Goal: Check status: Check status

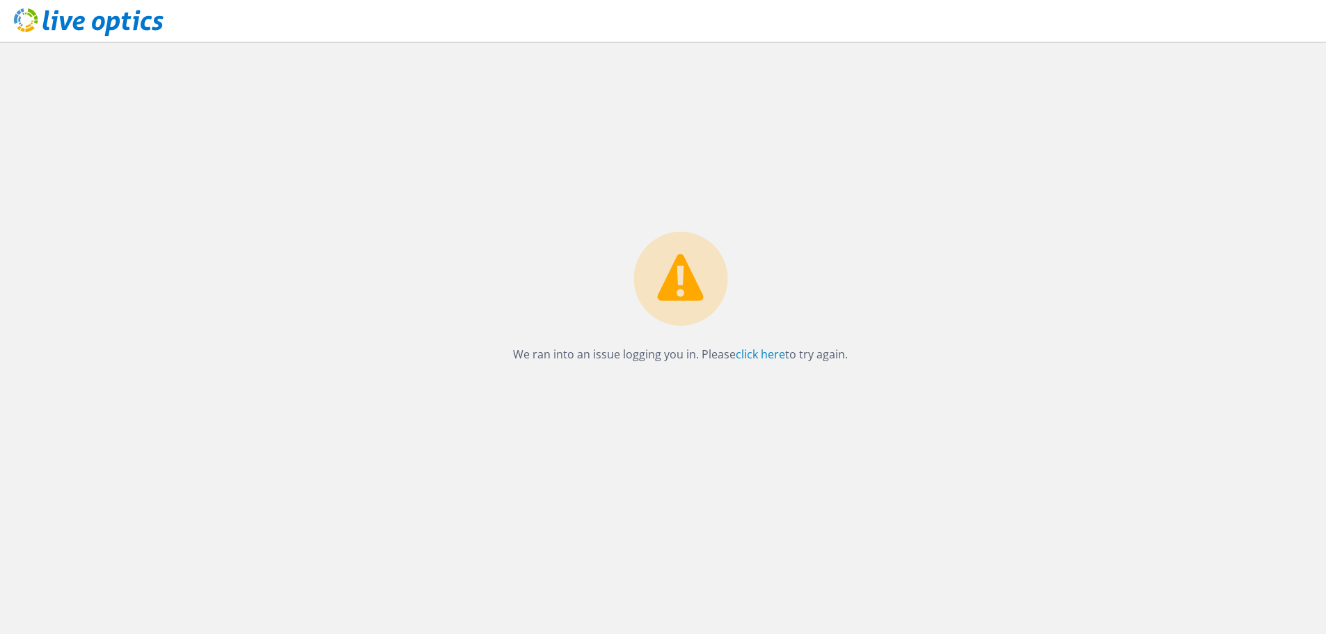
click at [68, 13] on icon at bounding box center [89, 22] width 150 height 29
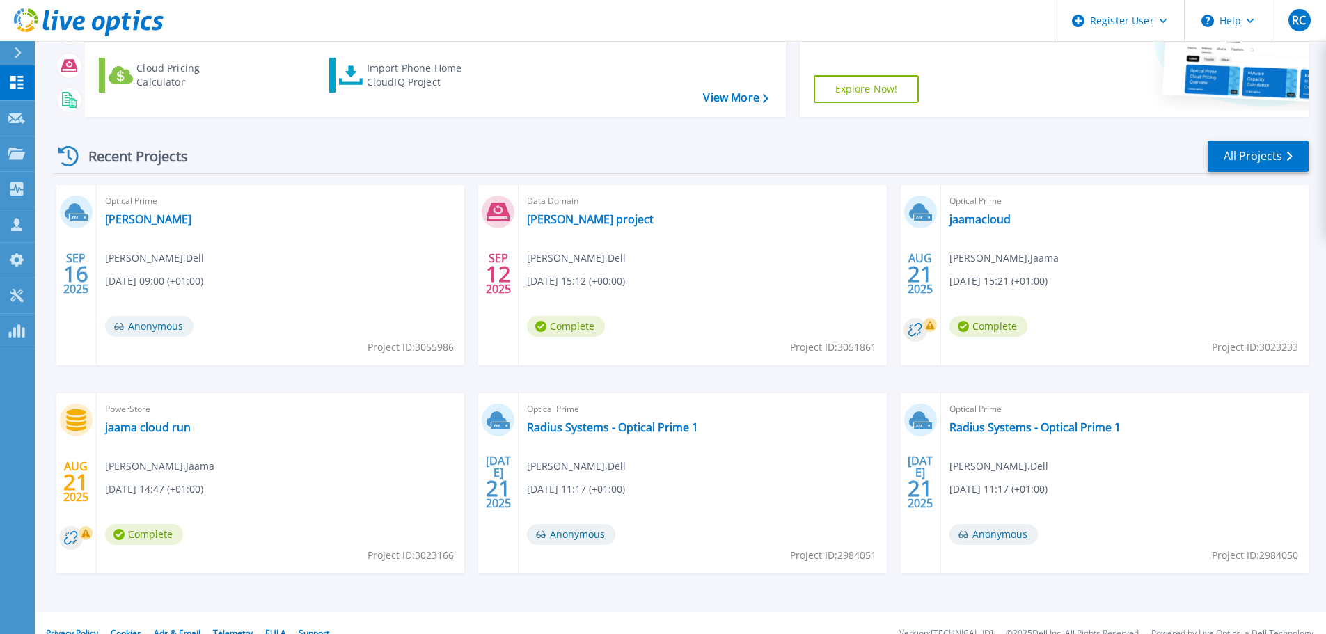
scroll to position [196, 0]
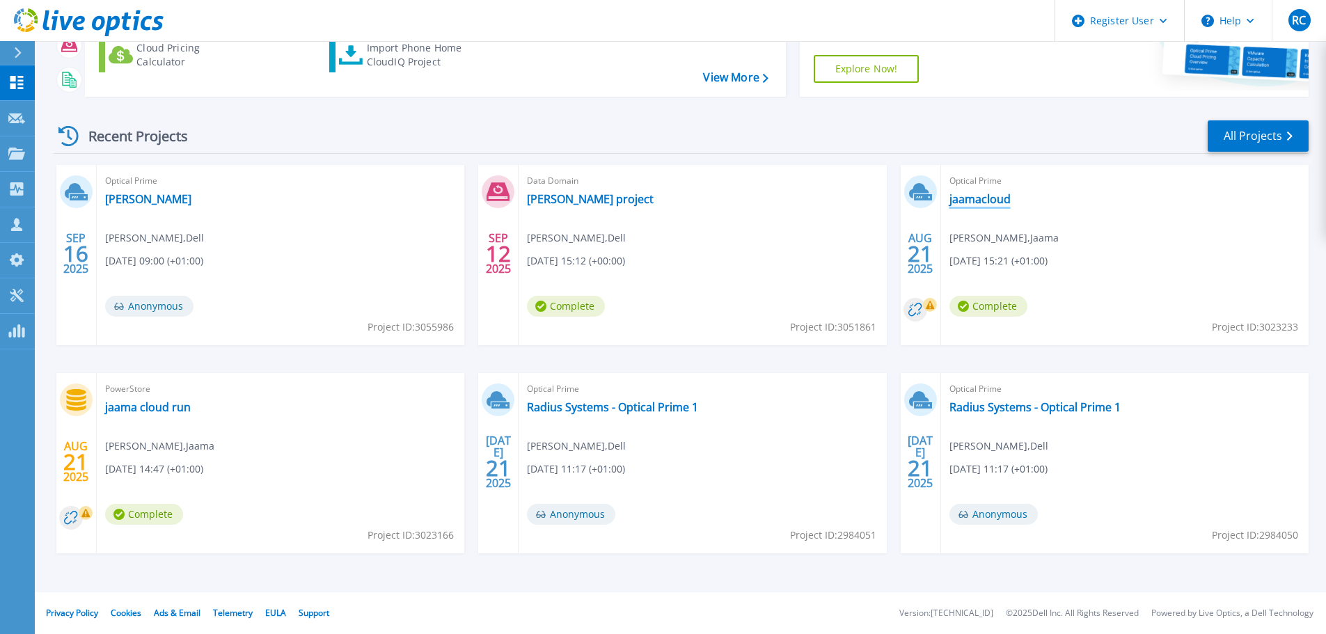
click at [993, 200] on link "jaamacloud" at bounding box center [979, 199] width 61 height 14
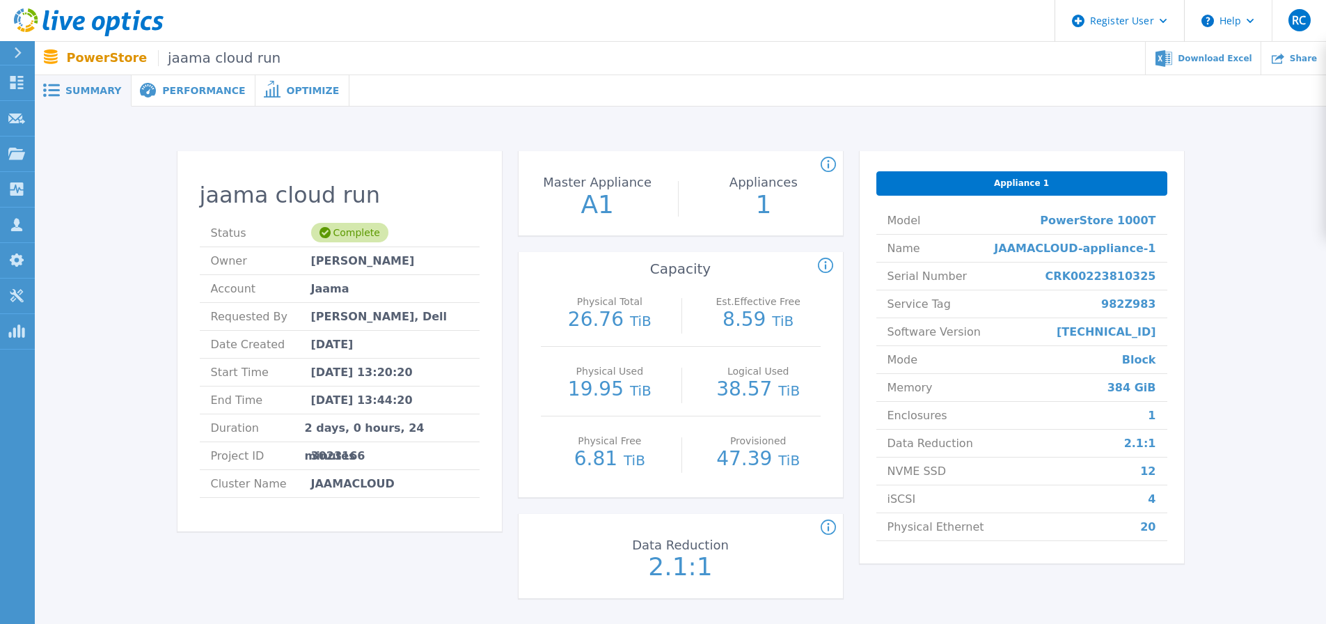
click at [163, 79] on div "Performance" at bounding box center [194, 90] width 124 height 31
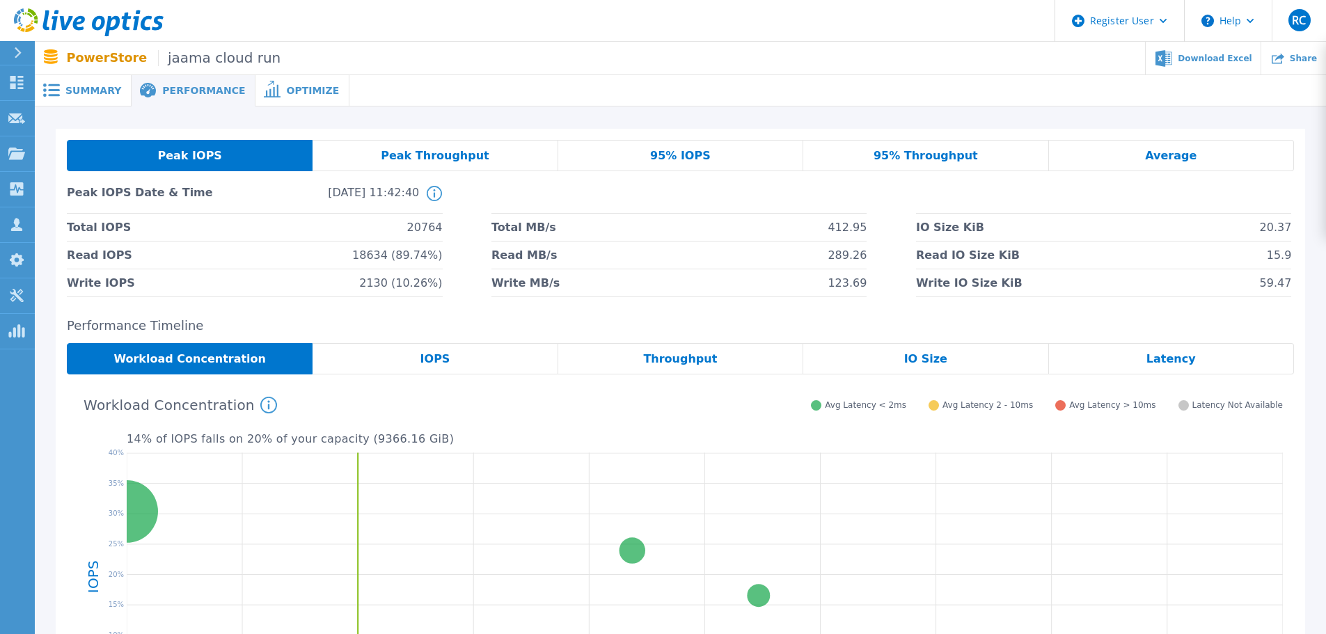
click at [286, 93] on span "Optimize" at bounding box center [312, 91] width 53 height 10
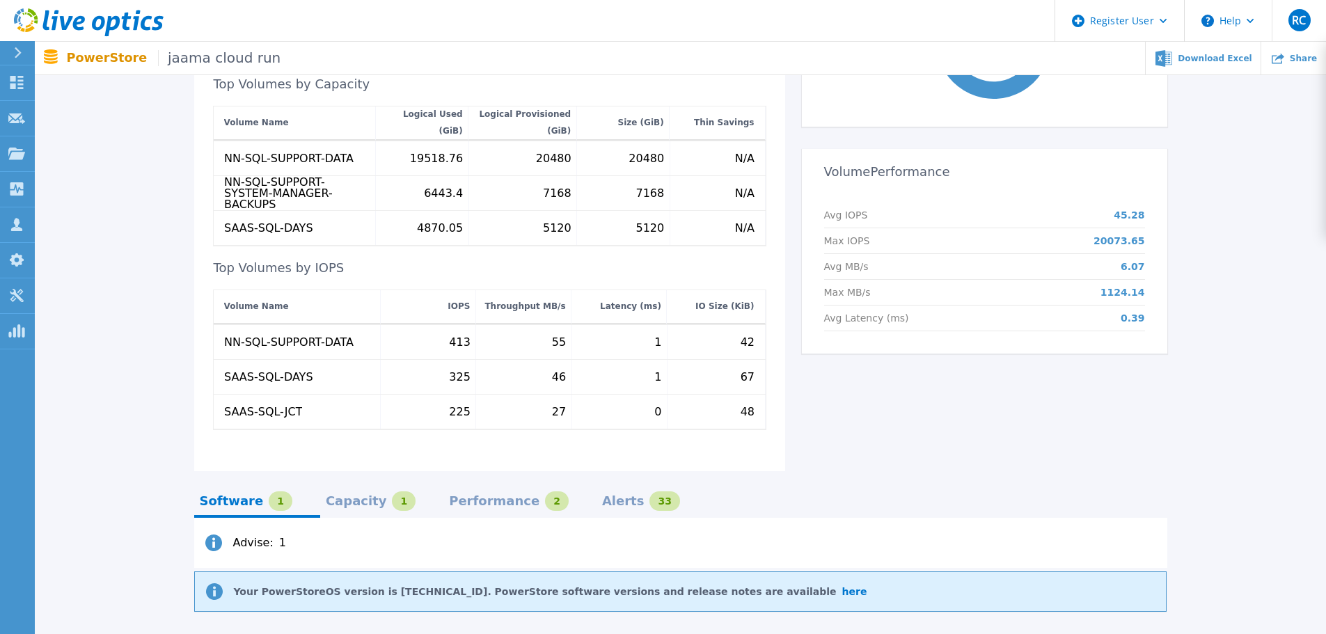
scroll to position [591, 0]
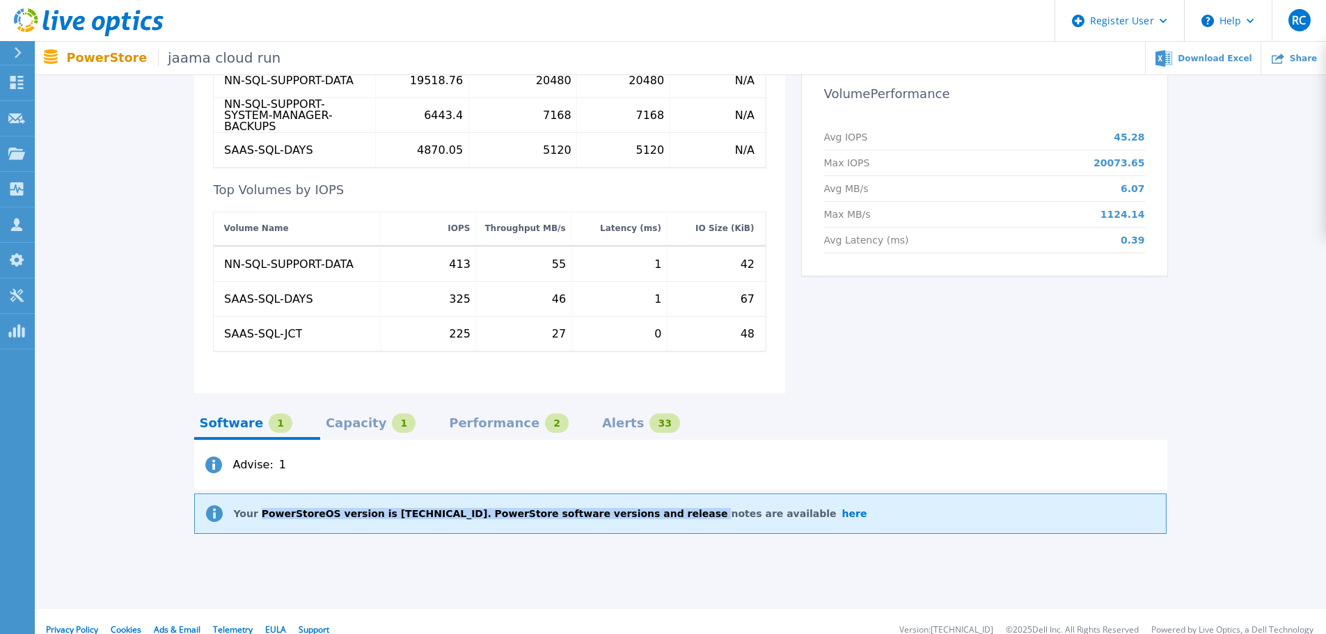
drag, startPoint x: 297, startPoint y: 499, endPoint x: 707, endPoint y: 473, distance: 411.5
click at [631, 493] on div "Your PowerStoreOS version is [TECHNICAL_ID]. PowerStore software versions and r…" at bounding box center [680, 513] width 972 height 40
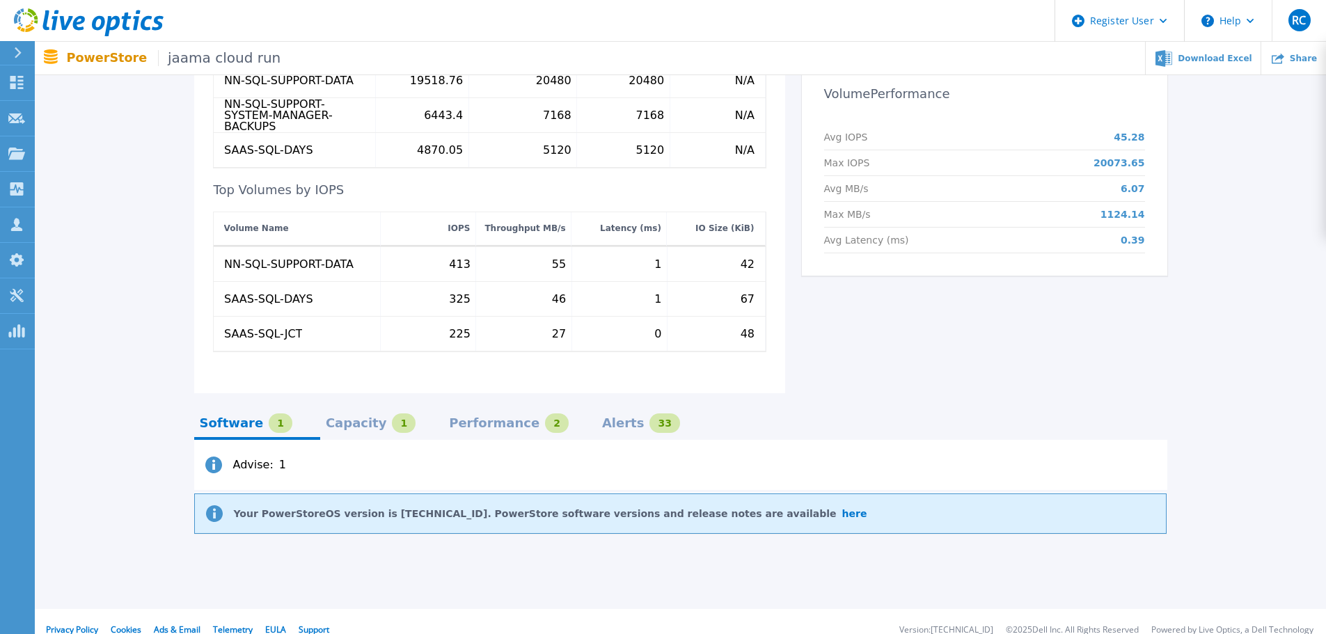
click at [688, 585] on div "Summary Performance Optimize jaama cloud run Status Complete Owner [PERSON_NAME…" at bounding box center [680, 9] width 1291 height 1200
drag, startPoint x: 438, startPoint y: 500, endPoint x: 446, endPoint y: 498, distance: 7.8
click at [446, 498] on div "Your PowerStoreOS version is [TECHNICAL_ID]. PowerStore software versions and r…" at bounding box center [680, 513] width 972 height 40
drag, startPoint x: 528, startPoint y: 586, endPoint x: 356, endPoint y: 481, distance: 200.9
click at [523, 583] on div "Summary Performance Optimize jaama cloud run Status Complete Owner [PERSON_NAME…" at bounding box center [680, 9] width 1291 height 1200
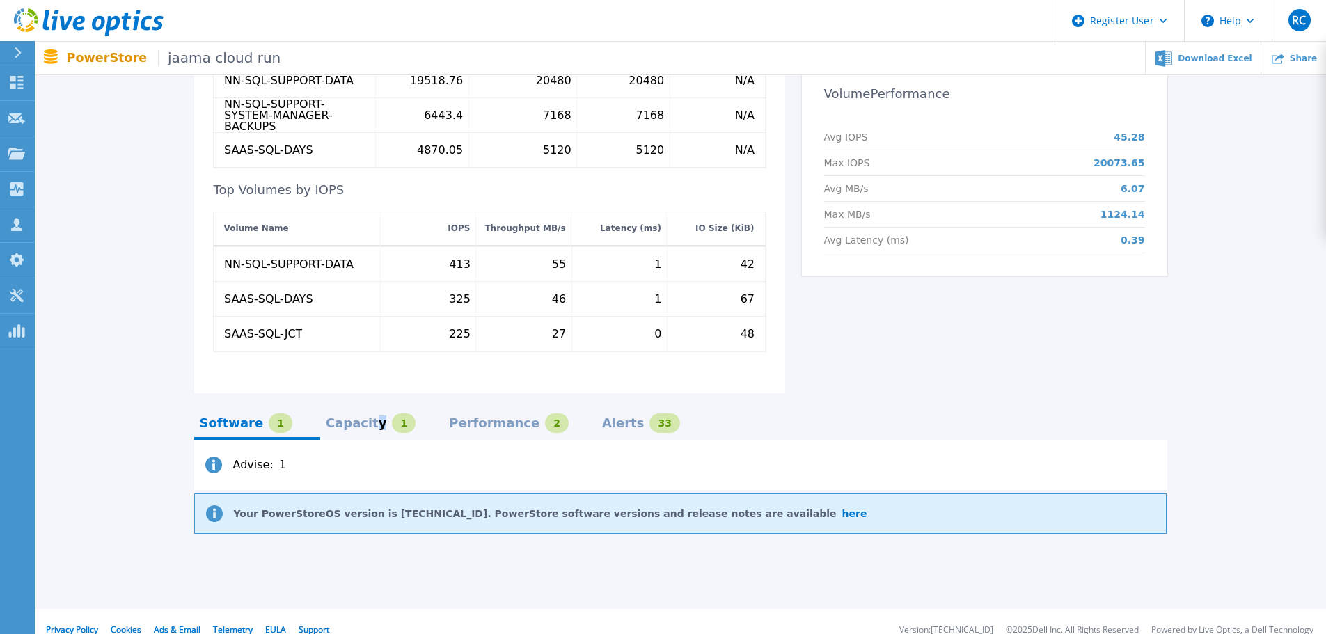
click at [356, 418] on div "Capacity" at bounding box center [356, 423] width 61 height 11
click at [453, 418] on div "Performance" at bounding box center [494, 423] width 90 height 11
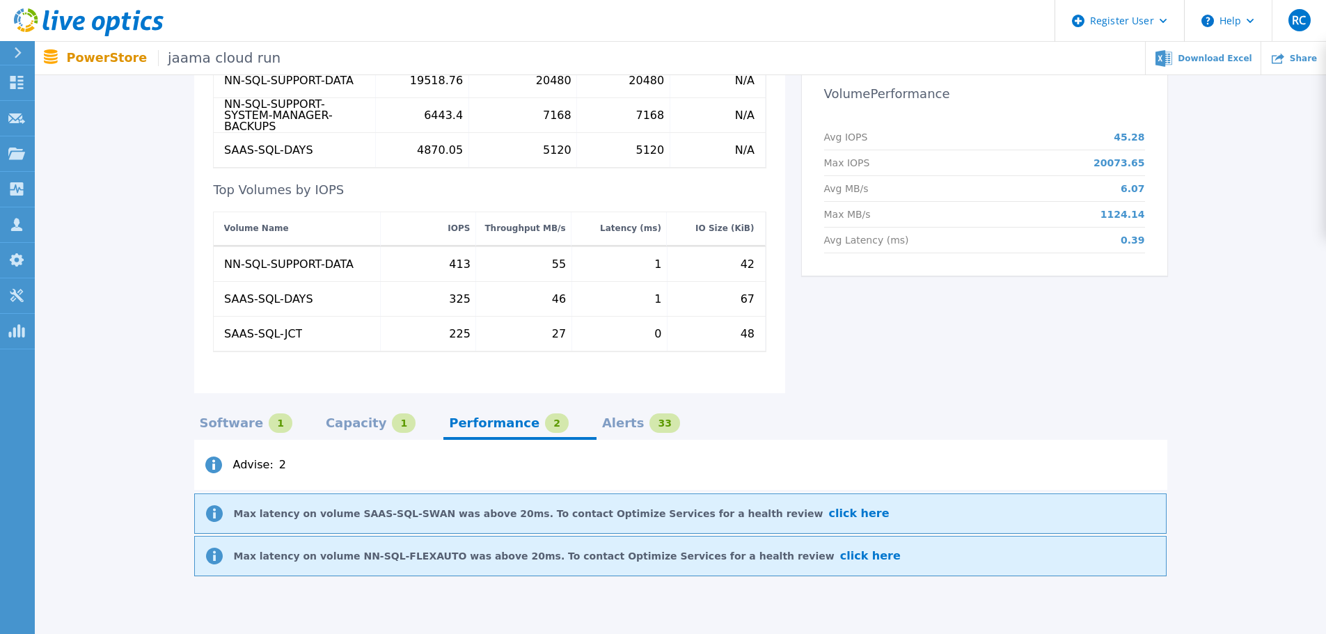
click at [350, 418] on div "Capacity" at bounding box center [356, 423] width 61 height 11
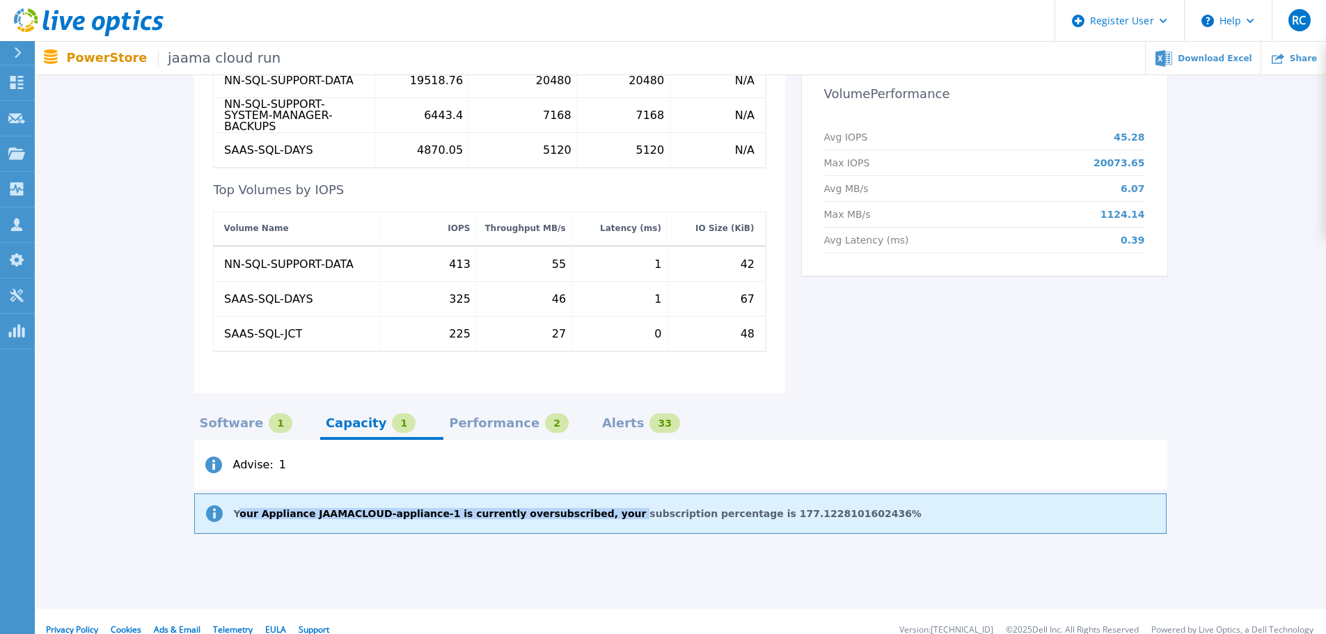
drag, startPoint x: 237, startPoint y: 498, endPoint x: 589, endPoint y: 491, distance: 351.6
click at [577, 493] on div "Your Appliance JAAMACLOUD-appliance-1 is currently oversubscribed, your subscri…" at bounding box center [680, 513] width 972 height 40
click at [642, 564] on div "Summary Performance Optimize jaama cloud run Status Complete Owner Stephen Half…" at bounding box center [680, 9] width 1291 height 1200
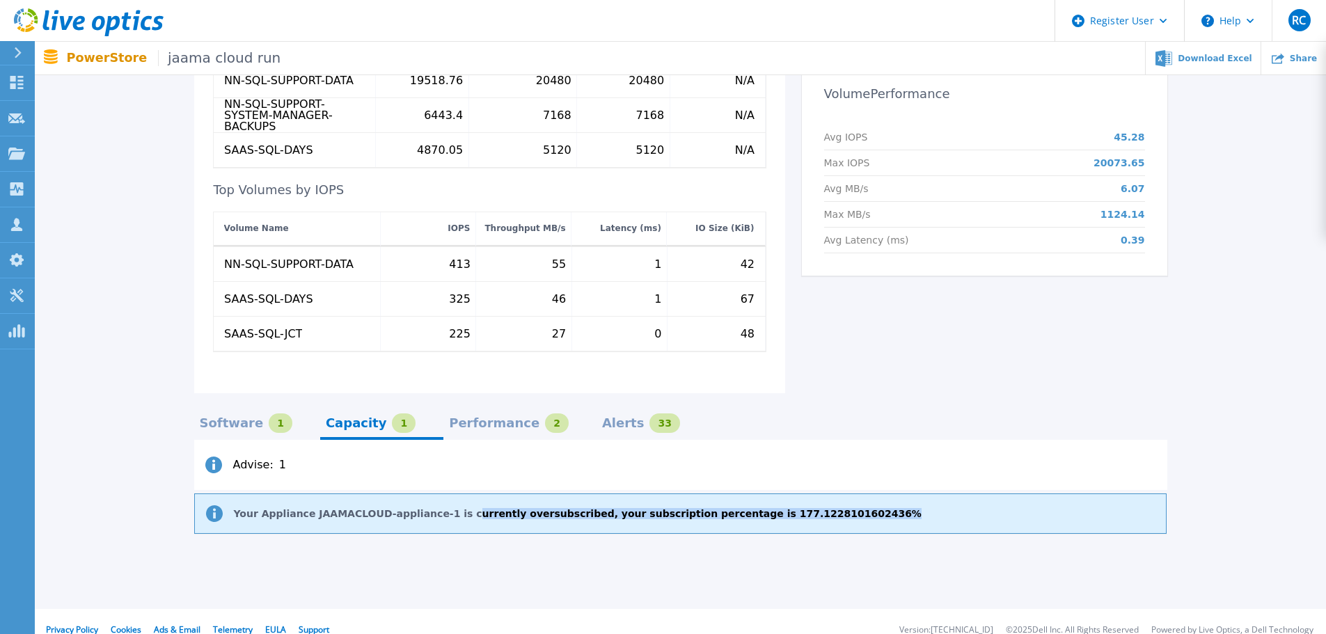
drag, startPoint x: 777, startPoint y: 499, endPoint x: 438, endPoint y: 507, distance: 339.1
click at [438, 507] on div "Your Appliance JAAMACLOUD-appliance-1 is currently oversubscribed, your subscri…" at bounding box center [680, 513] width 972 height 40
click at [595, 560] on div "Summary Performance Optimize jaama cloud run Status Complete Owner Stephen Half…" at bounding box center [680, 9] width 1291 height 1200
click at [458, 418] on div "Performance" at bounding box center [494, 423] width 90 height 11
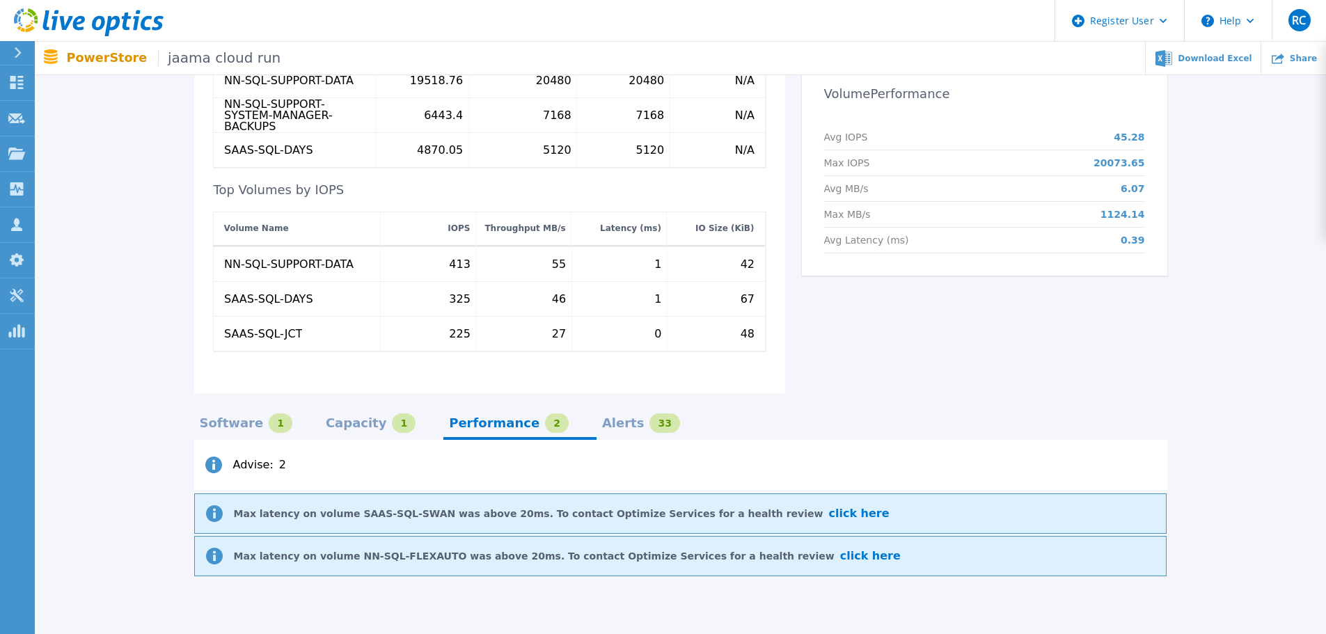
drag, startPoint x: 342, startPoint y: 411, endPoint x: 352, endPoint y: 412, distance: 9.8
click at [349, 418] on div "Capacity" at bounding box center [356, 423] width 61 height 11
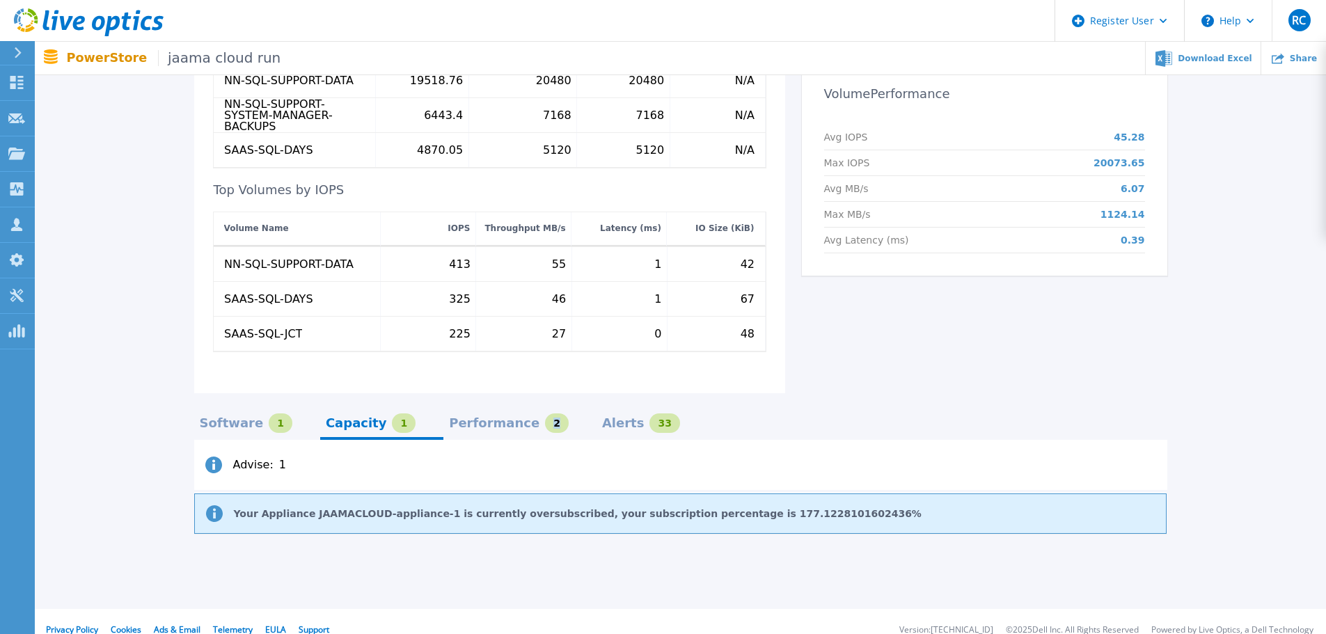
click at [545, 413] on div "2" at bounding box center [557, 422] width 24 height 19
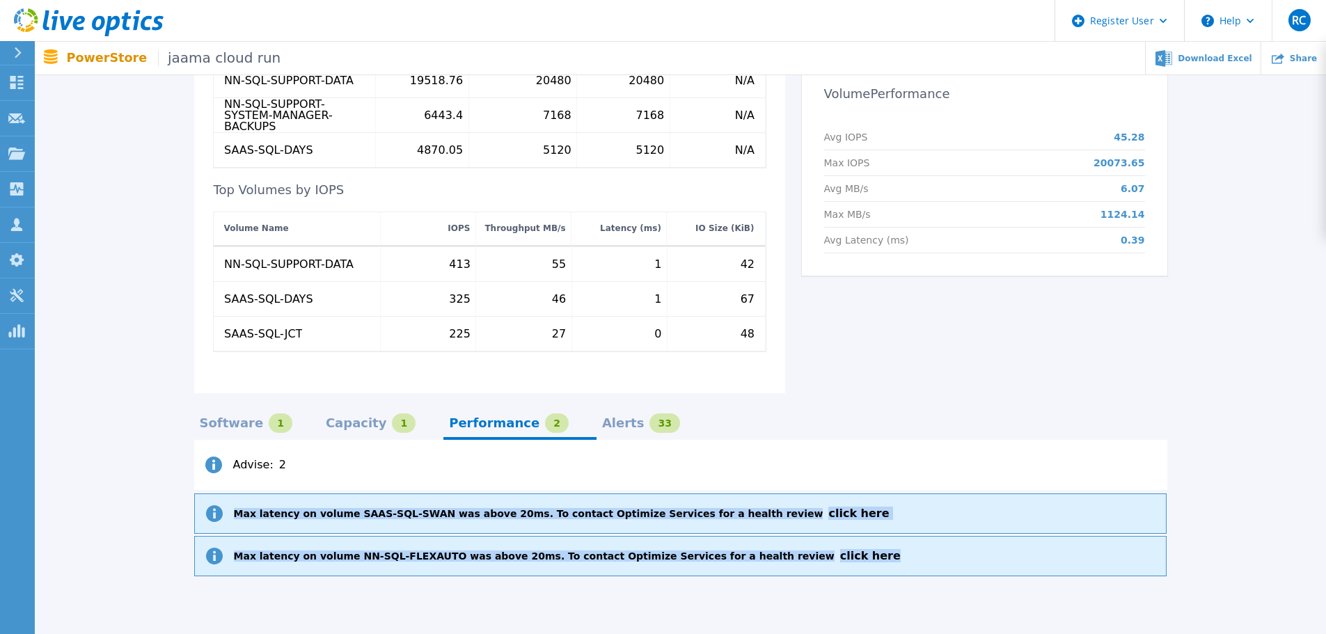
drag, startPoint x: 850, startPoint y: 532, endPoint x: 220, endPoint y: 500, distance: 630.7
click at [220, 500] on div "Max latency on volume SAAS-SQL-SWAN was above 20ms. To contact Optimize Service…" at bounding box center [680, 535] width 973 height 84
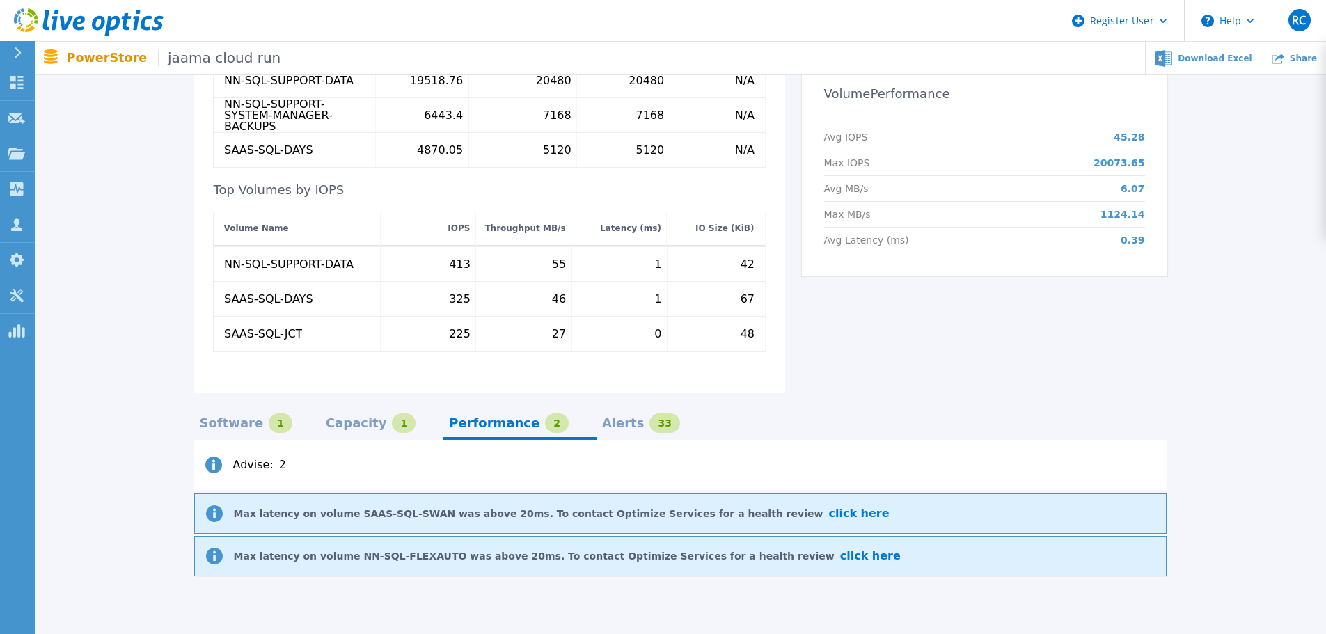
click at [580, 393] on div "Software 1 Capacity 1 Performance 2 Alerts 33 Advise : 2 Max latency on volume …" at bounding box center [680, 485] width 973 height 184
click at [602, 418] on div "Alerts" at bounding box center [623, 423] width 42 height 11
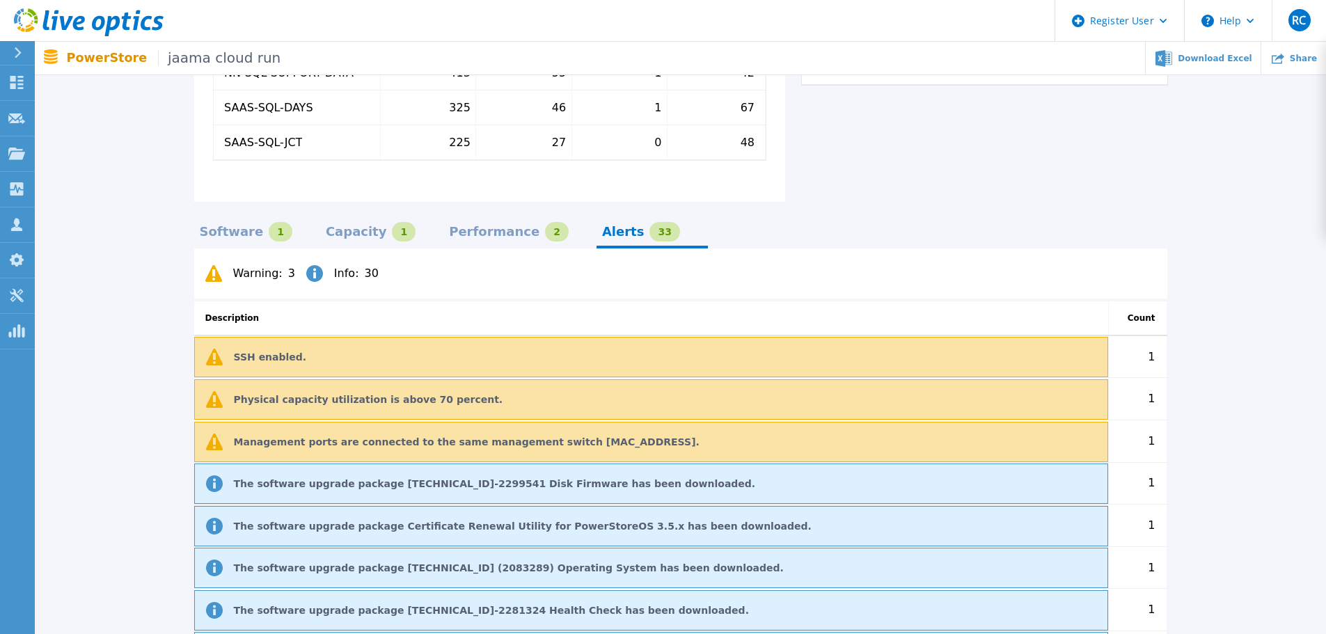
scroll to position [869, 0]
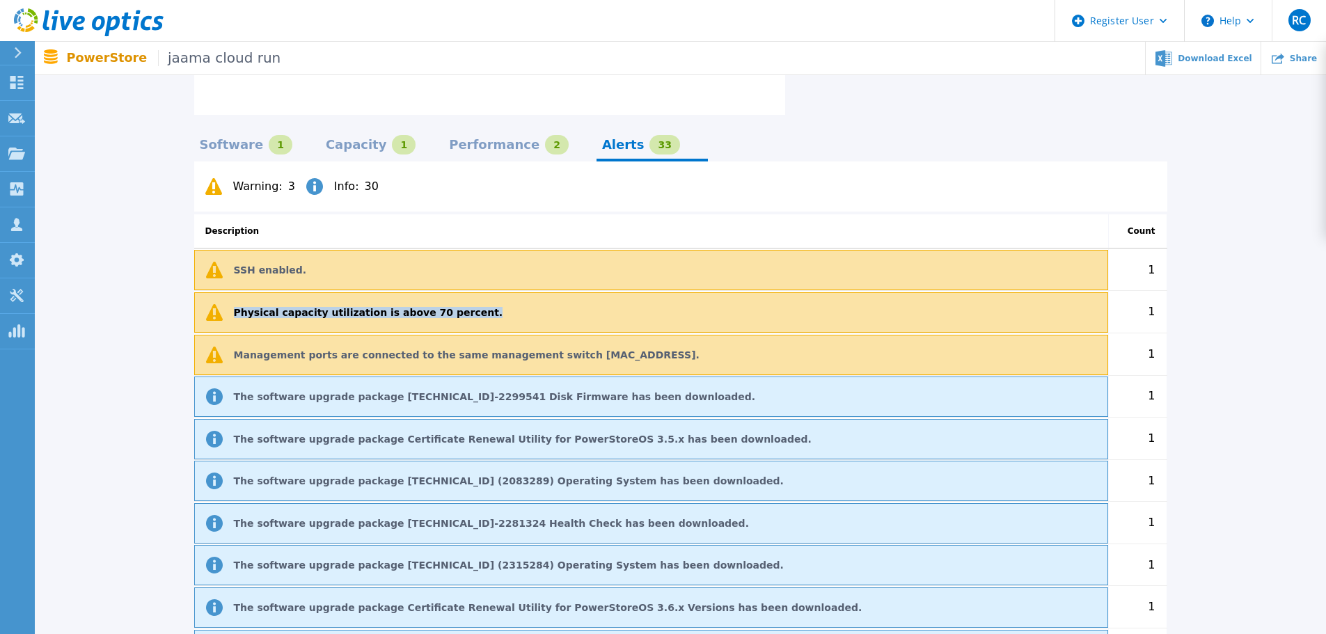
drag, startPoint x: 403, startPoint y: 310, endPoint x: 124, endPoint y: 299, distance: 279.3
click at [116, 295] on div "Optimize for Storage Get Fit. Stay Healthy. Because even top performers need ex…" at bounding box center [680, 449] width 1249 height 2381
drag, startPoint x: 683, startPoint y: 340, endPoint x: 155, endPoint y: 358, distance: 528.6
click at [166, 356] on div "Optimize for Storage Get Fit. Stay Healthy. Because even top performers need ex…" at bounding box center [680, 449] width 1249 height 2381
click at [196, 137] on div "Software 1" at bounding box center [257, 149] width 126 height 24
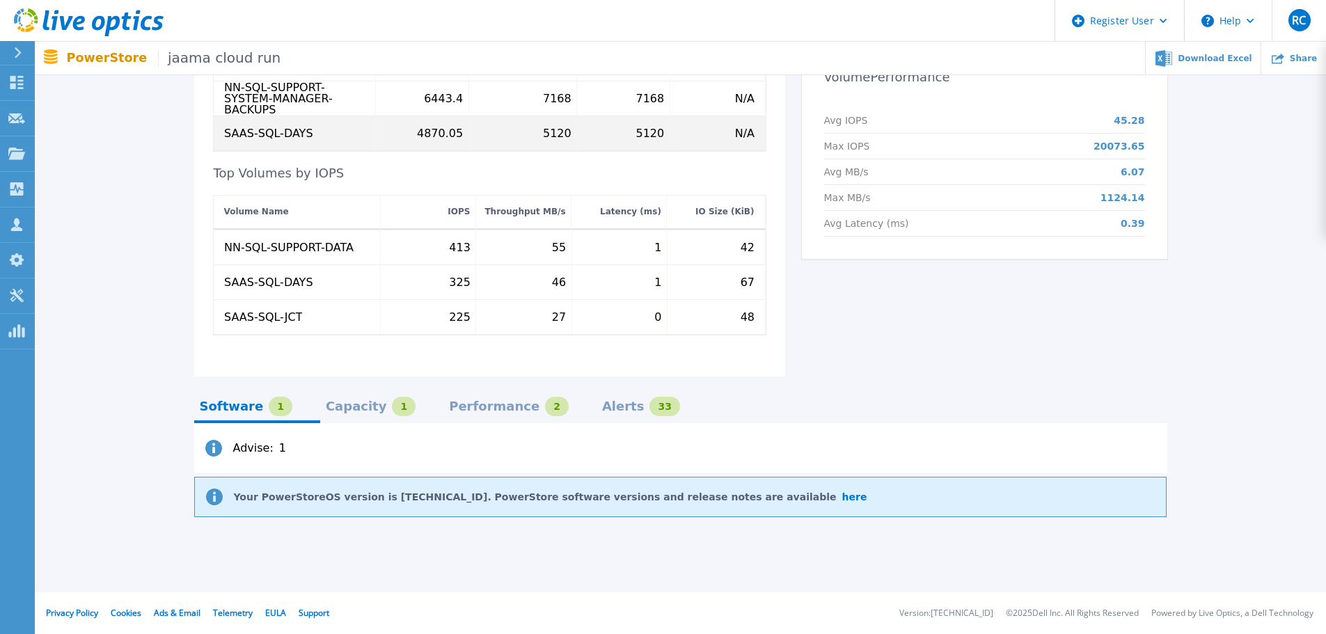
scroll to position [591, 0]
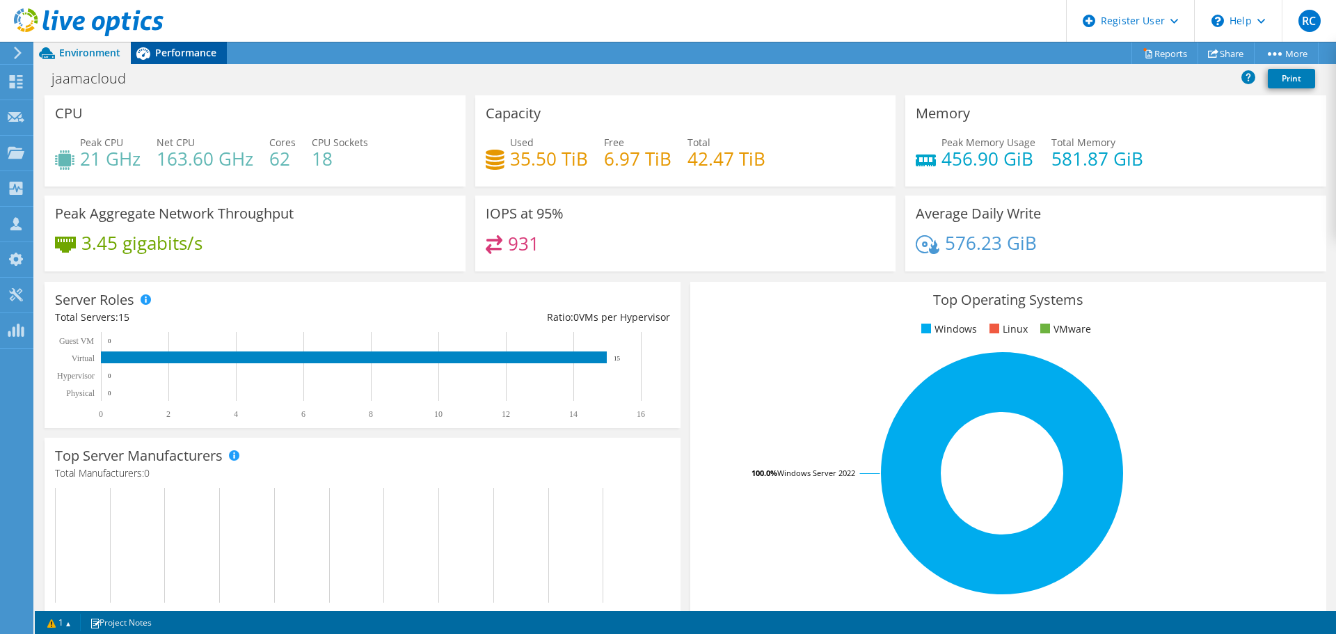
click at [181, 45] on div "Performance" at bounding box center [179, 53] width 96 height 22
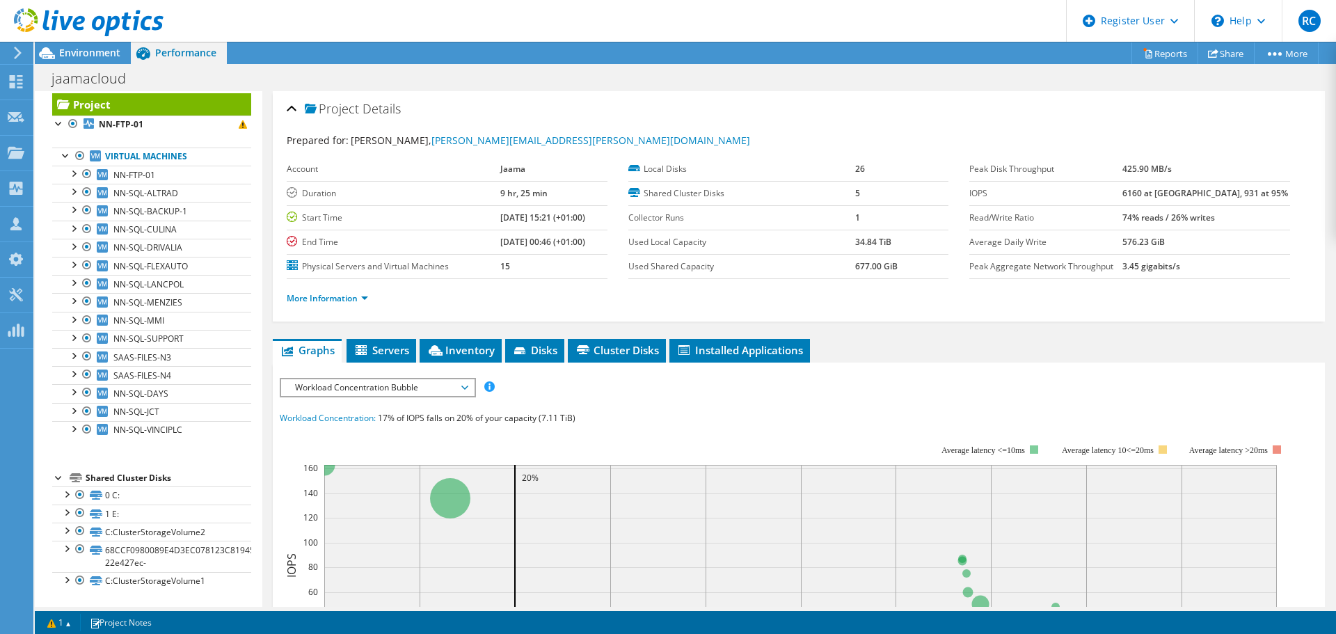
drag, startPoint x: 77, startPoint y: 50, endPoint x: 111, endPoint y: 66, distance: 37.0
click at [77, 50] on span "Environment" at bounding box center [89, 52] width 61 height 13
